Goal: Task Accomplishment & Management: Manage account settings

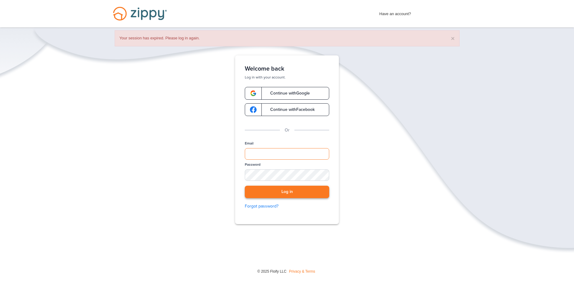
type input "**********"
click at [290, 194] on button "Log in" at bounding box center [287, 192] width 84 height 12
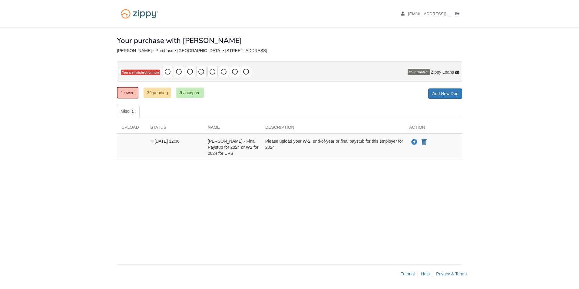
click at [290, 194] on div "× × × Pending Add Document Notice document will be included in the email sent t…" at bounding box center [289, 143] width 345 height 231
click at [319, 100] on div "× × × Pending Add Document Notice document will be included in the email sent t…" at bounding box center [289, 143] width 345 height 231
click at [567, 16] on nav "nicole08181988@gmail.com Logout" at bounding box center [289, 14] width 579 height 28
click at [571, 55] on body "nicole08181988@gmail.com Logout ×" at bounding box center [289, 144] width 579 height 289
click at [518, 55] on body "nicole08181988@gmail.com Logout ×" at bounding box center [289, 144] width 579 height 289
